Goal: Information Seeking & Learning: Learn about a topic

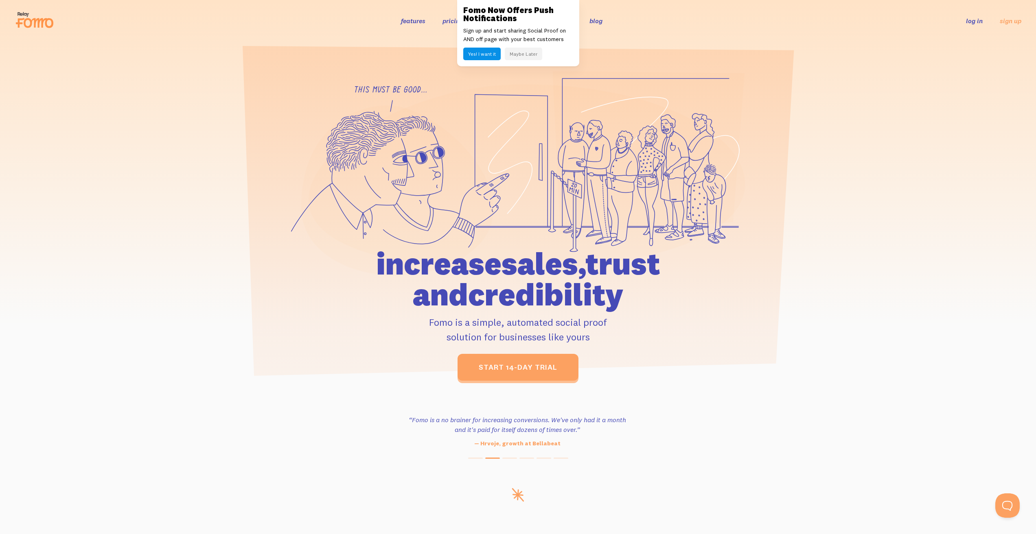
click at [524, 55] on button "Maybe Later" at bounding box center [523, 54] width 37 height 13
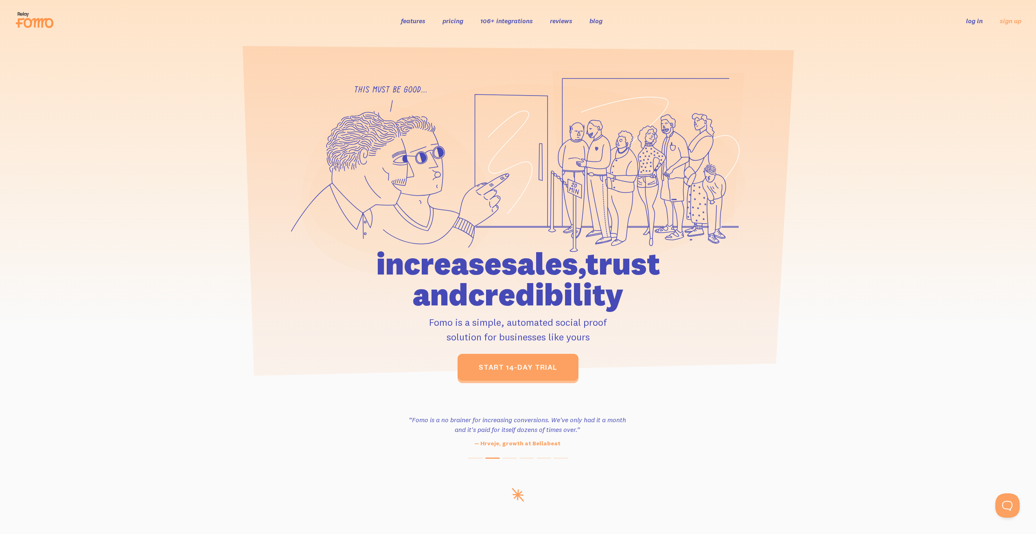
click at [449, 20] on link "pricing" at bounding box center [452, 21] width 21 height 8
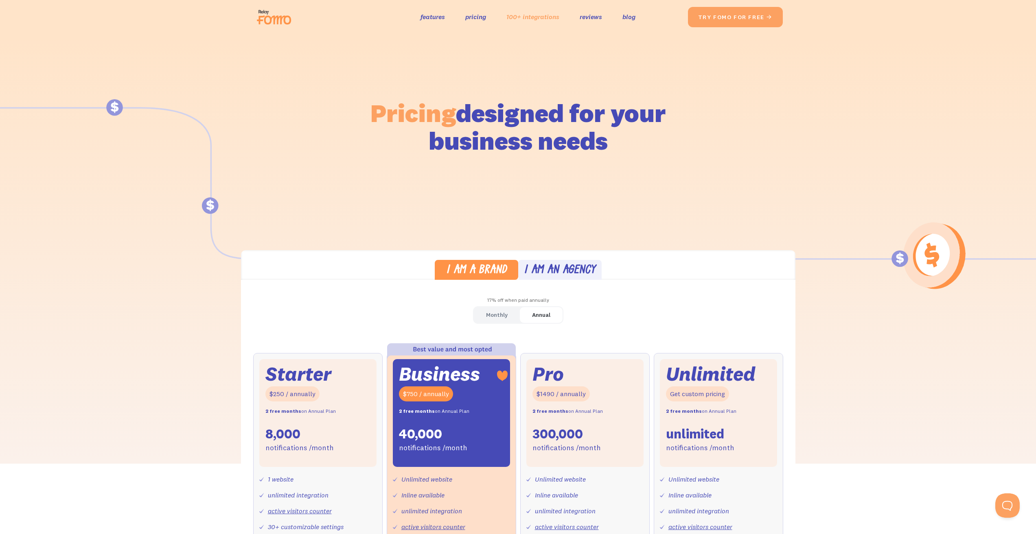
click at [523, 18] on link "100+ integrations" at bounding box center [532, 17] width 53 height 12
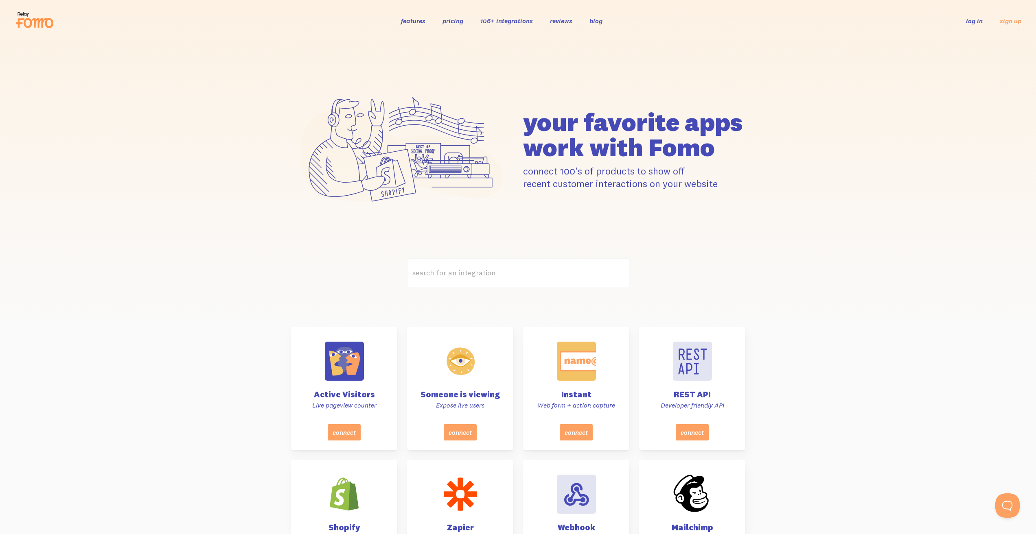
click at [570, 21] on link "reviews" at bounding box center [561, 21] width 22 height 8
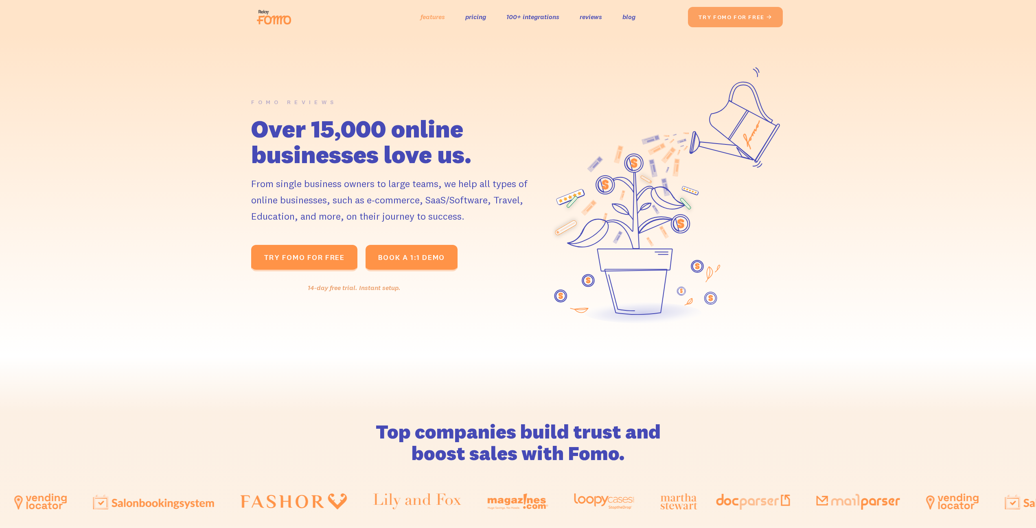
click at [437, 17] on link "features" at bounding box center [432, 17] width 24 height 12
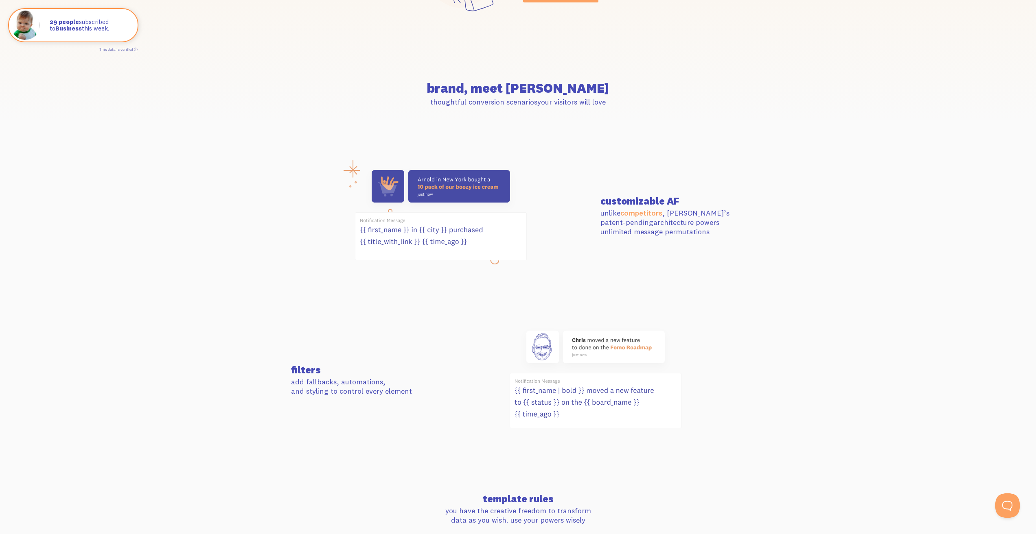
scroll to position [207, 0]
click at [872, 360] on section "filters add fallbacks, automations, and styling to control every element" at bounding box center [518, 380] width 1036 height 168
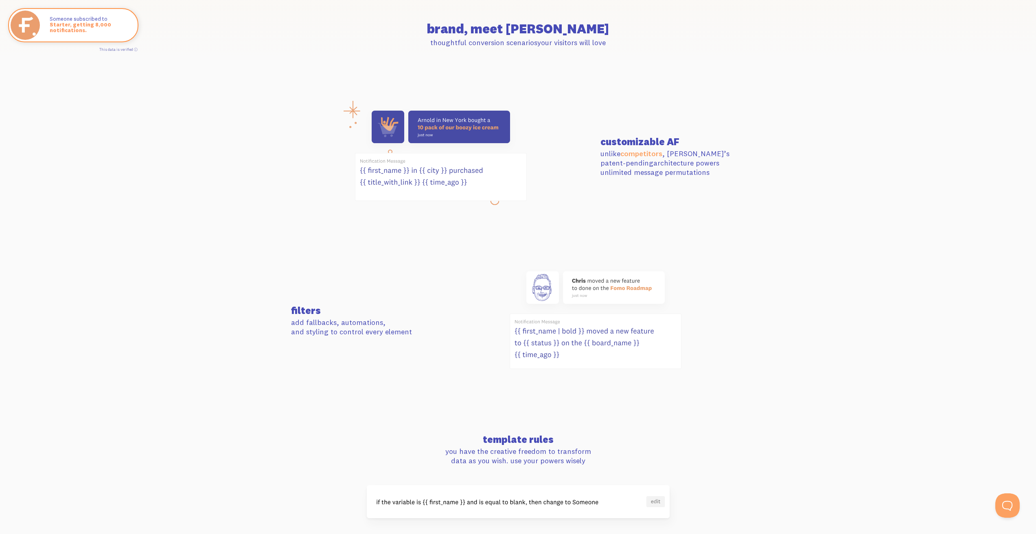
scroll to position [0, 0]
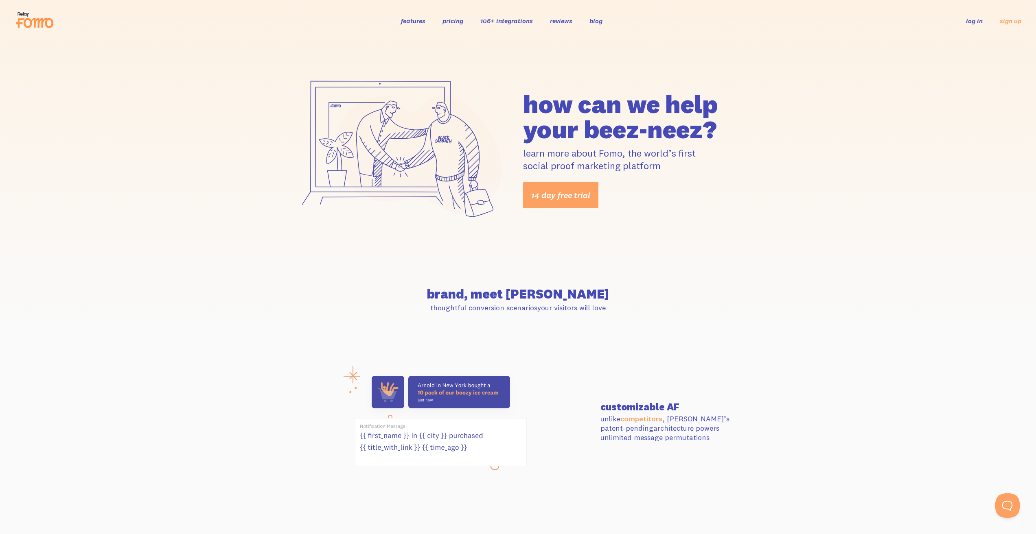
click at [446, 21] on link "pricing" at bounding box center [452, 21] width 21 height 8
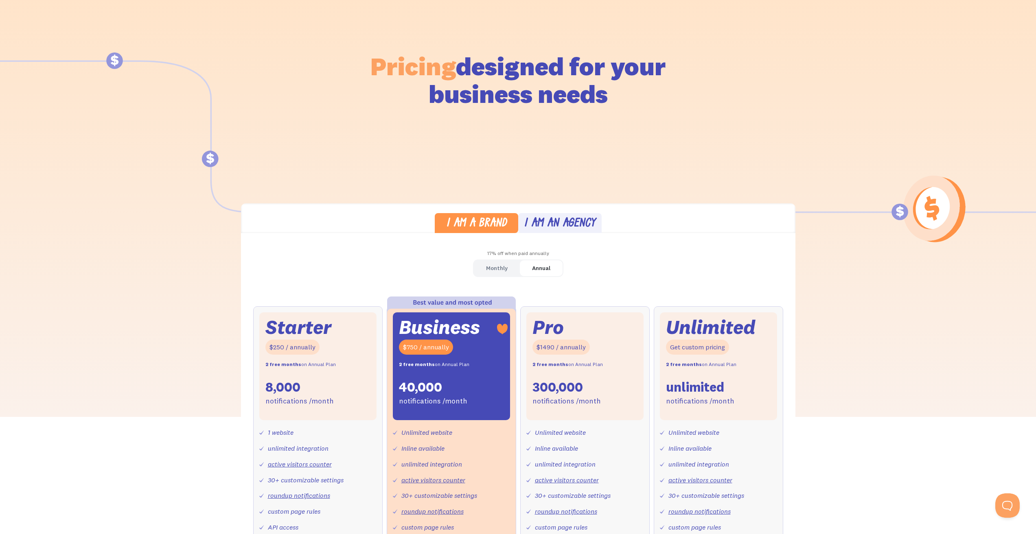
scroll to position [56, 0]
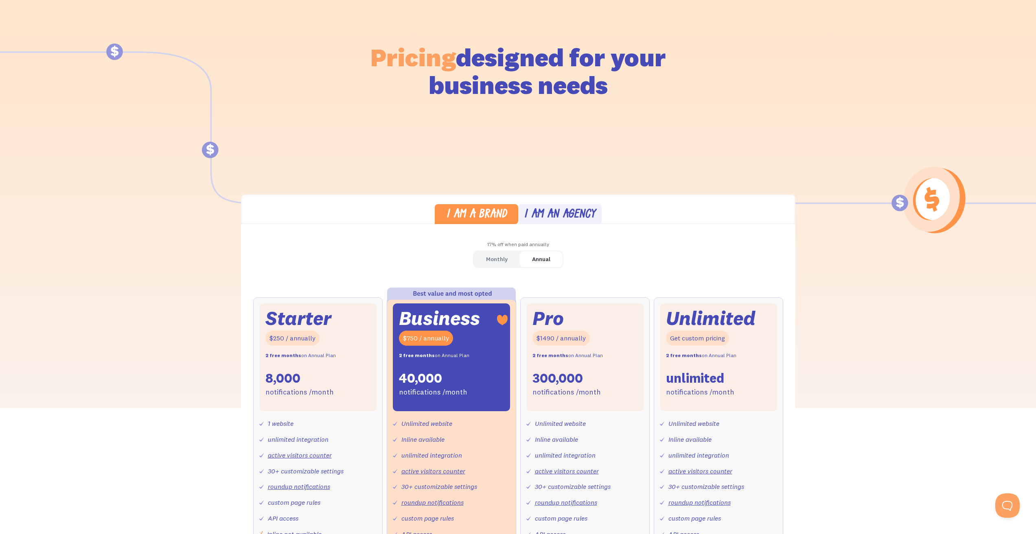
click at [549, 209] on div "I am an agency" at bounding box center [560, 215] width 72 height 12
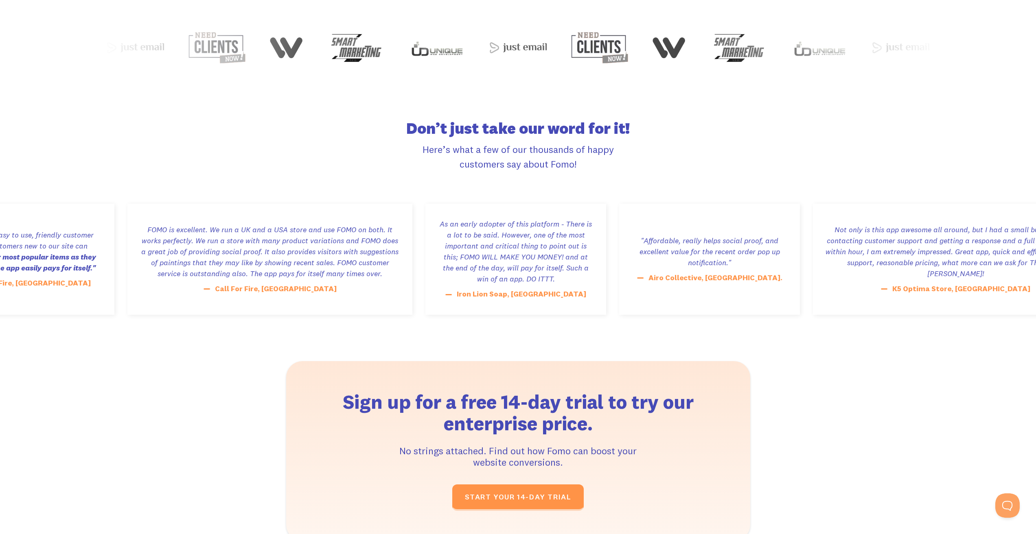
scroll to position [1615, 0]
